Goal: Information Seeking & Learning: Understand process/instructions

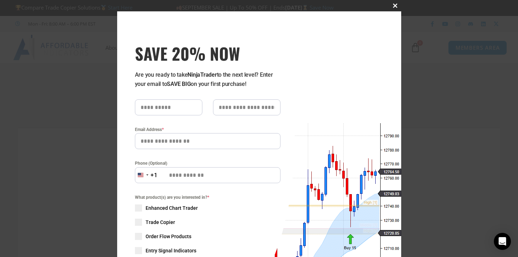
click at [393, 6] on span "SAVE 20% NOW popup" at bounding box center [395, 6] width 11 height 4
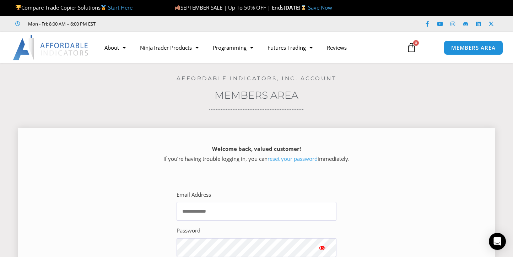
scroll to position [142, 0]
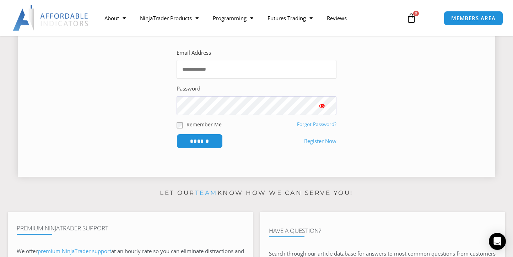
click at [210, 71] on input "Email Address" at bounding box center [256, 69] width 160 height 19
type input "**********"
click at [323, 107] on span "Show password" at bounding box center [322, 105] width 7 height 7
click at [322, 106] on span "Show password" at bounding box center [322, 105] width 7 height 7
click at [322, 105] on span "Show password" at bounding box center [322, 105] width 7 height 7
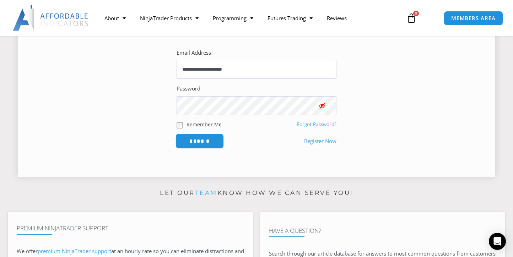
click at [205, 140] on input "******" at bounding box center [199, 141] width 49 height 15
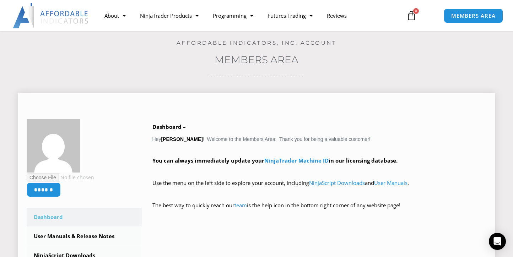
scroll to position [142, 0]
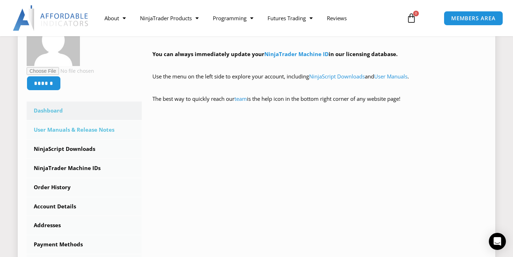
click at [77, 130] on link "User Manuals & Release Notes" at bounding box center [84, 130] width 115 height 18
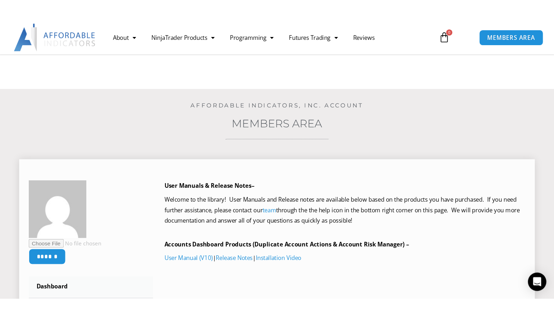
scroll to position [107, 0]
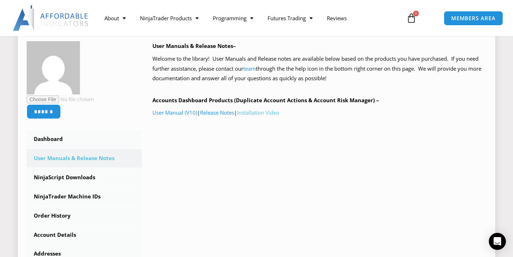
click at [254, 112] on link "Installation Video" at bounding box center [258, 112] width 42 height 7
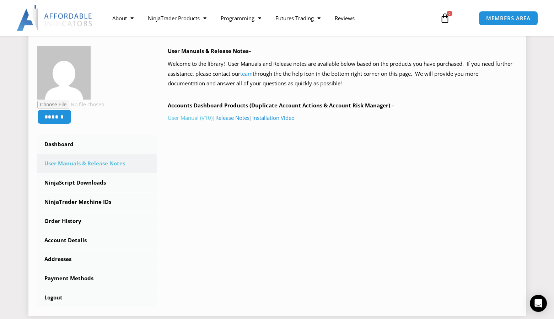
click at [196, 118] on link "User Manual (V10)" at bounding box center [190, 117] width 45 height 7
